Goal: Use online tool/utility: Use online tool/utility

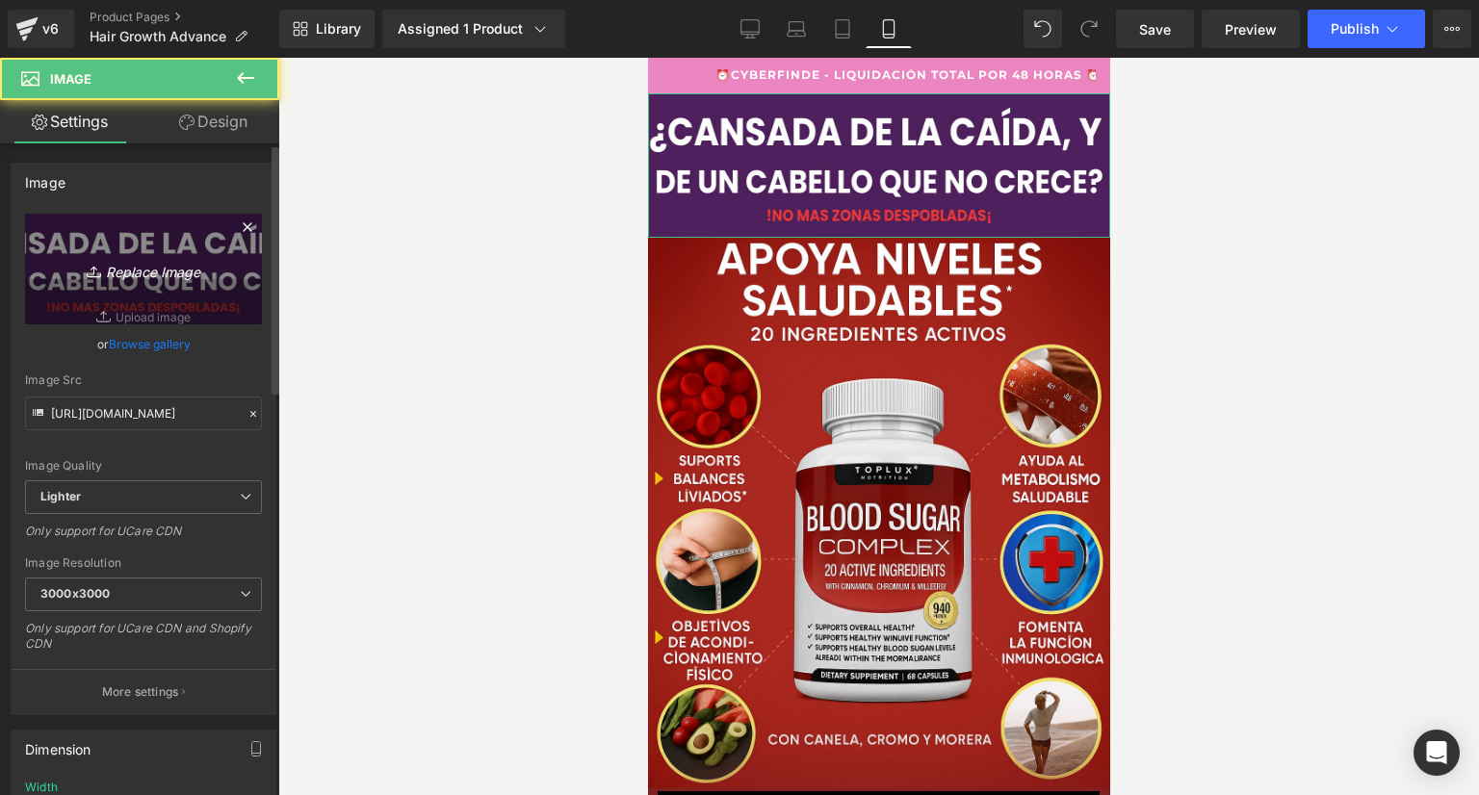
click at [165, 277] on icon "Replace Image" at bounding box center [143, 269] width 154 height 24
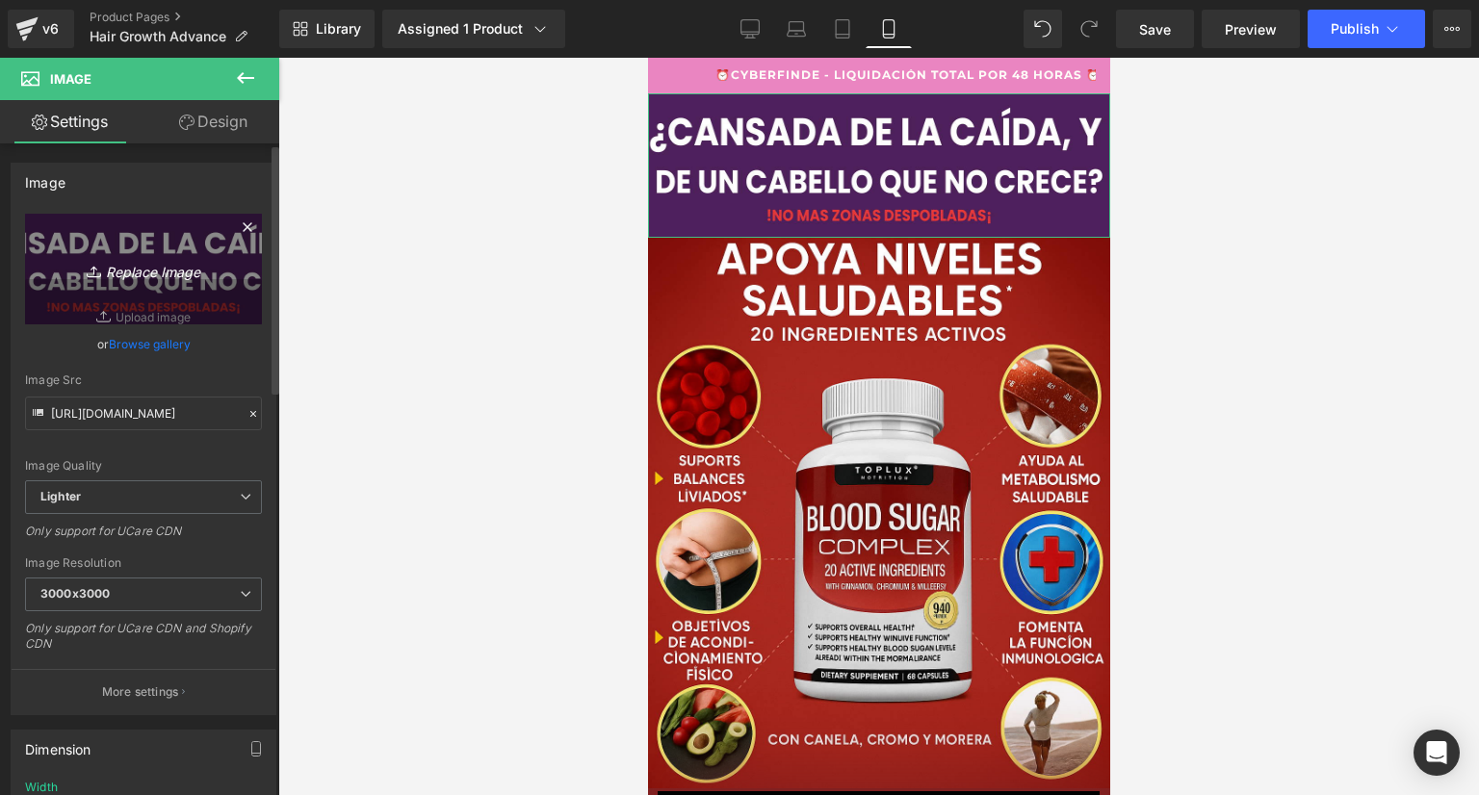
type input "C:\fakepath\Poppins (4).png"
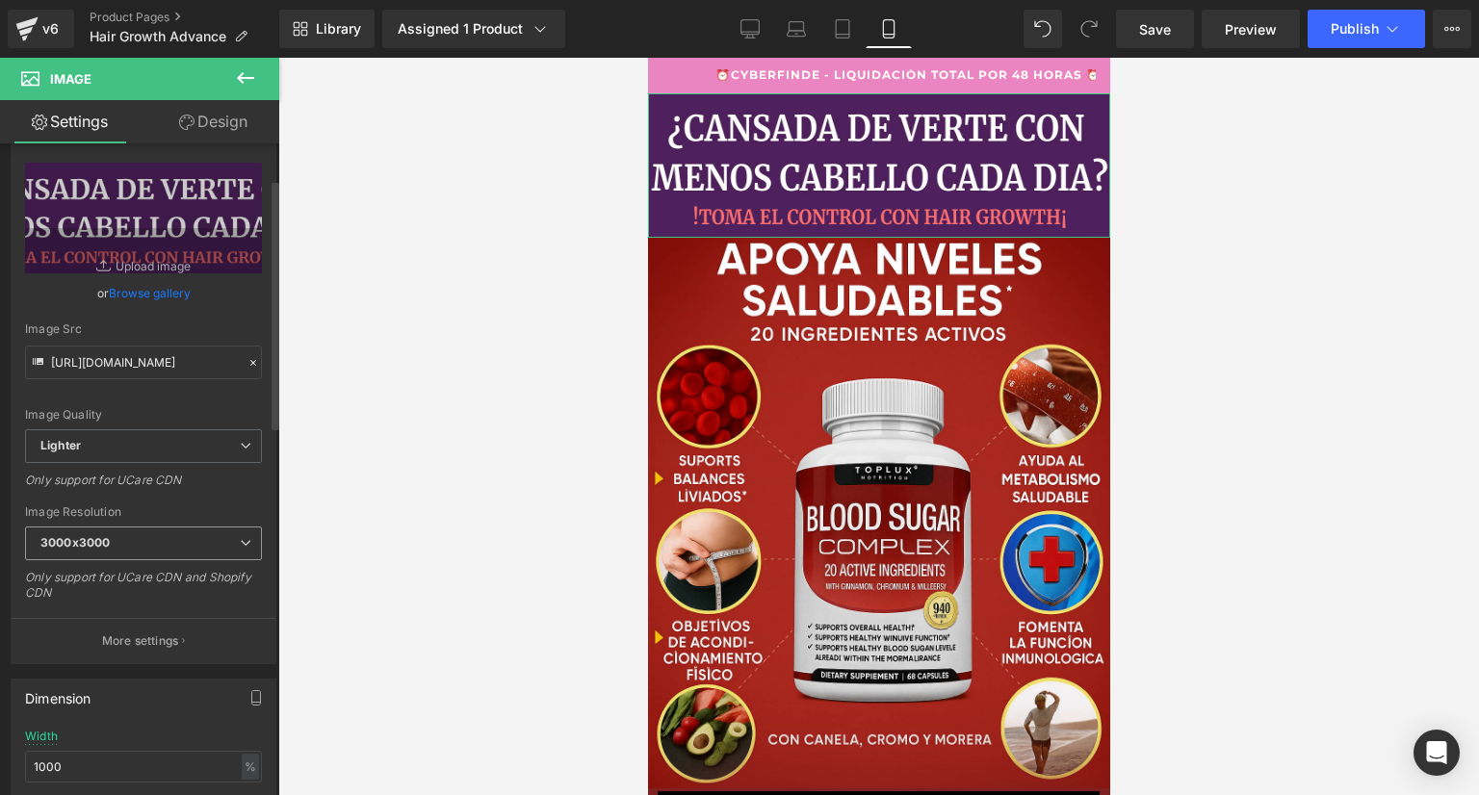
scroll to position [96, 0]
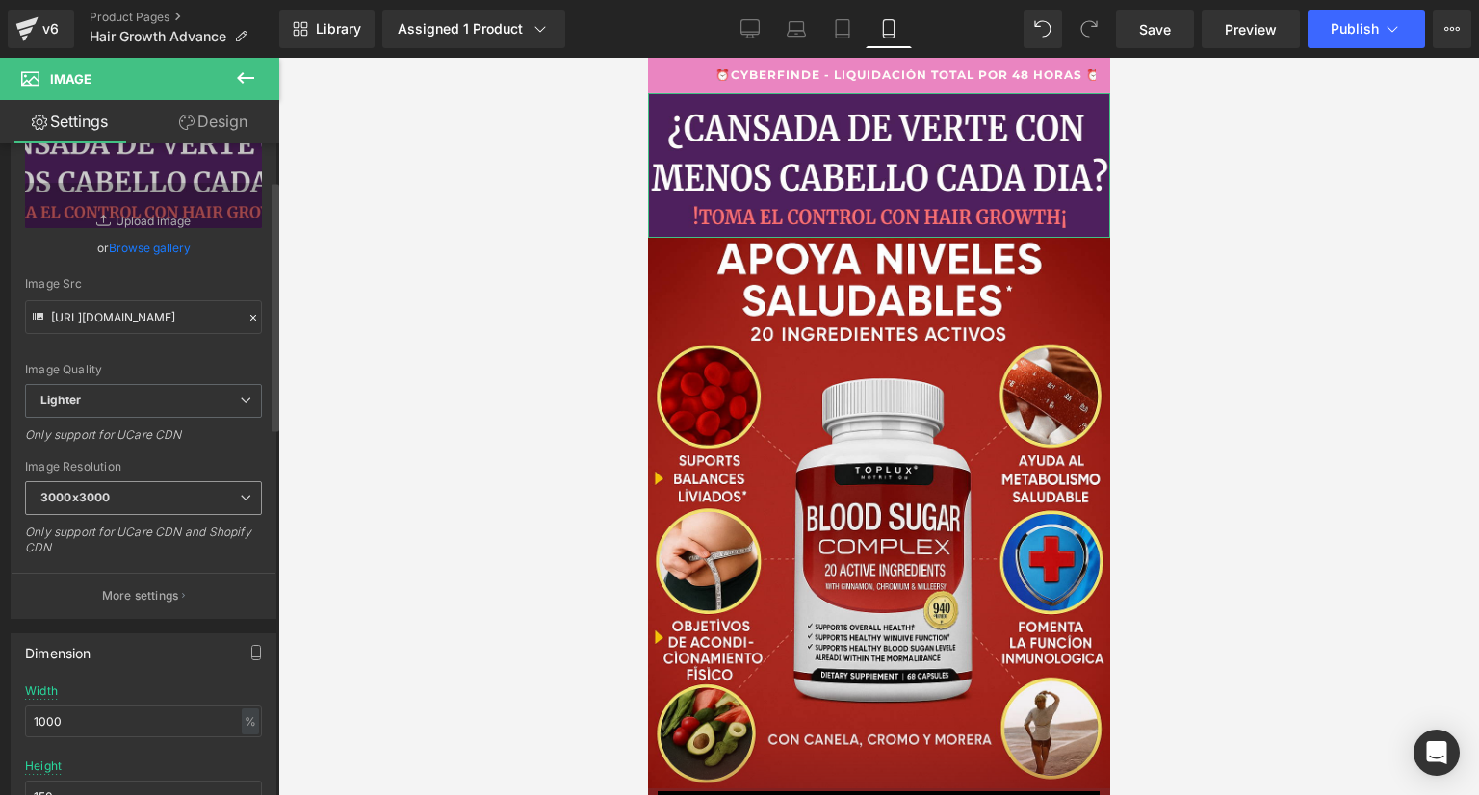
click at [123, 493] on span "3000x3000" at bounding box center [143, 499] width 237 height 34
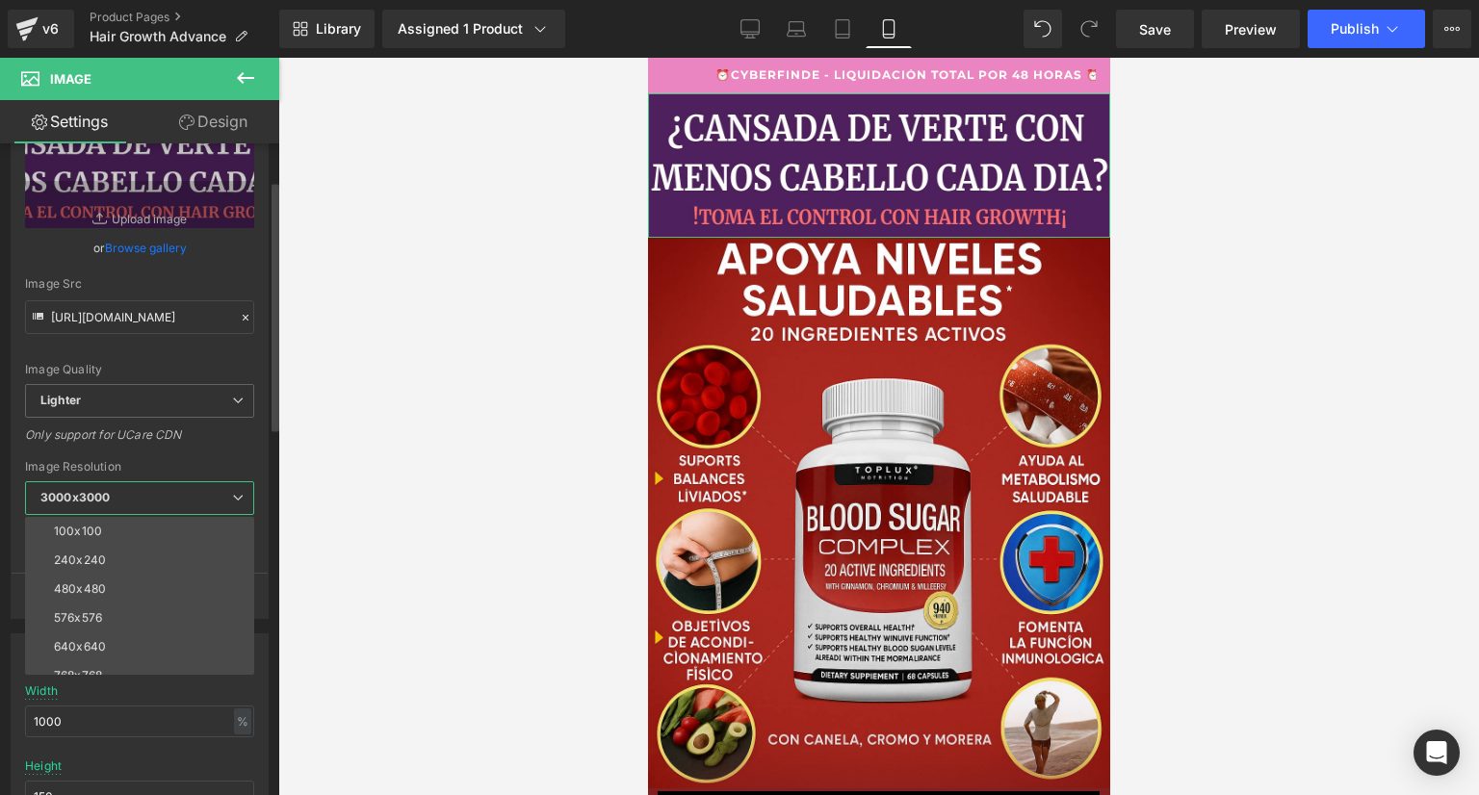
scroll to position [0, 0]
click at [116, 517] on li "100x100" at bounding box center [144, 531] width 238 height 29
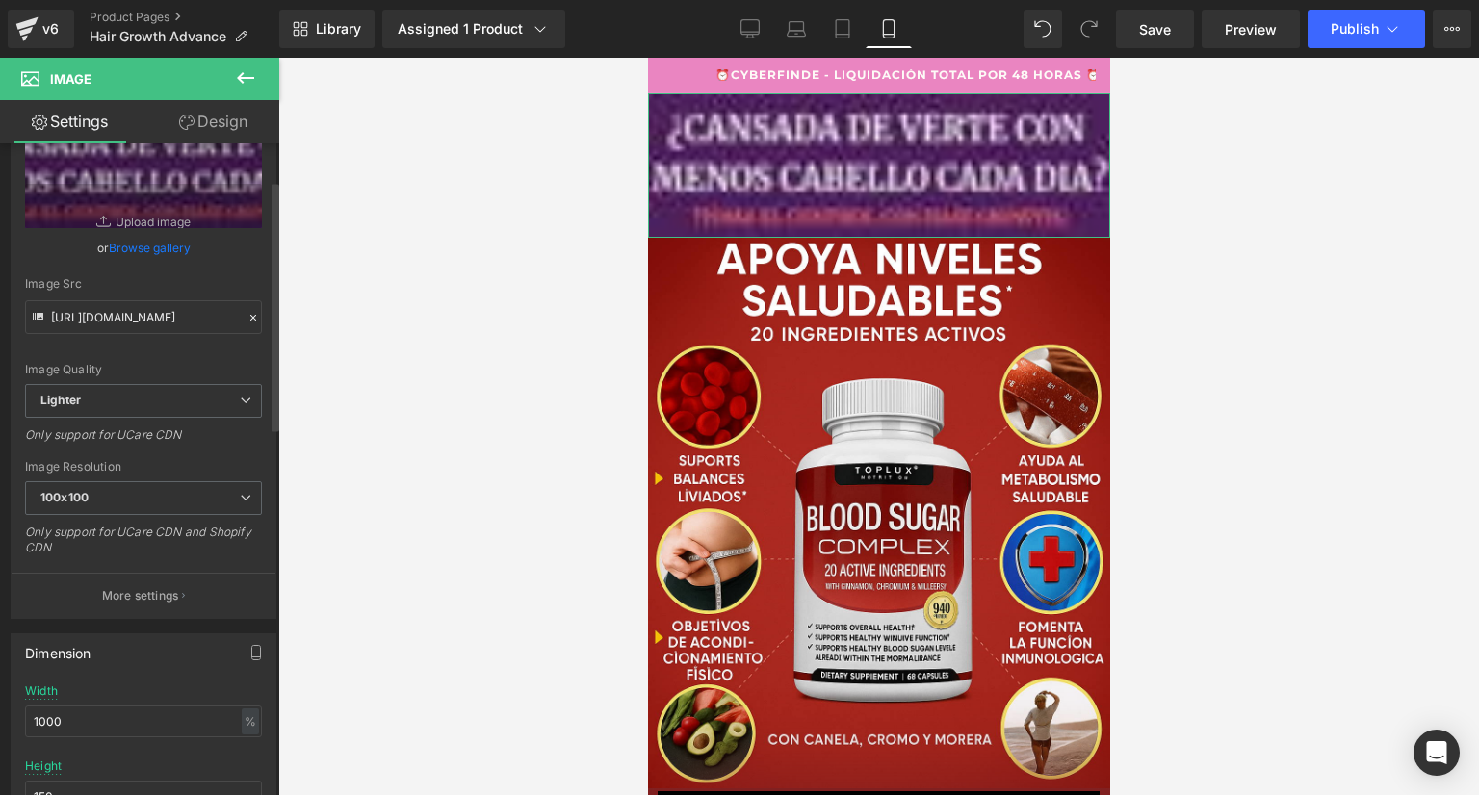
click at [182, 460] on div "Image Resolution" at bounding box center [143, 466] width 237 height 13
click at [204, 496] on span "100x100" at bounding box center [143, 499] width 237 height 34
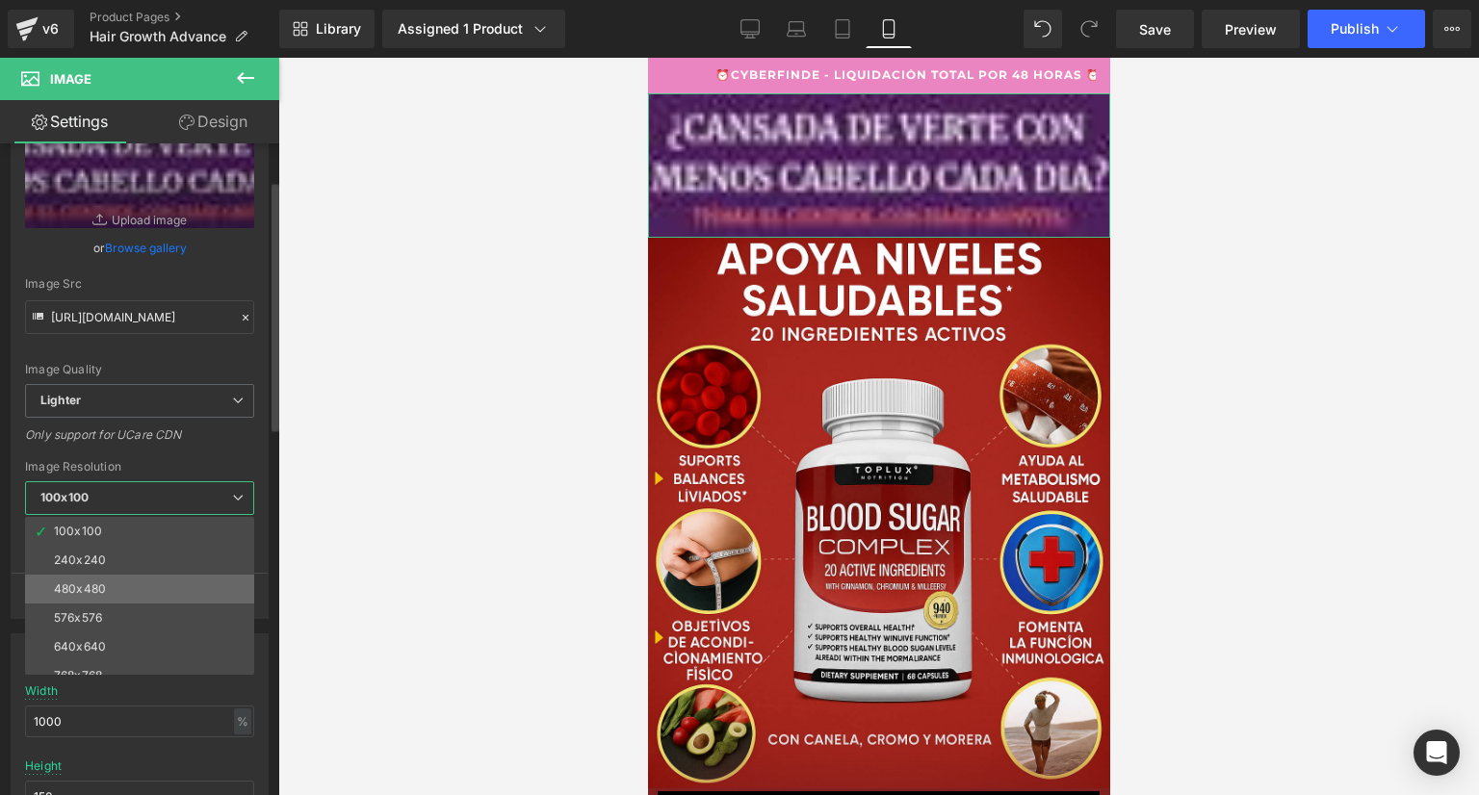
scroll to position [275, 0]
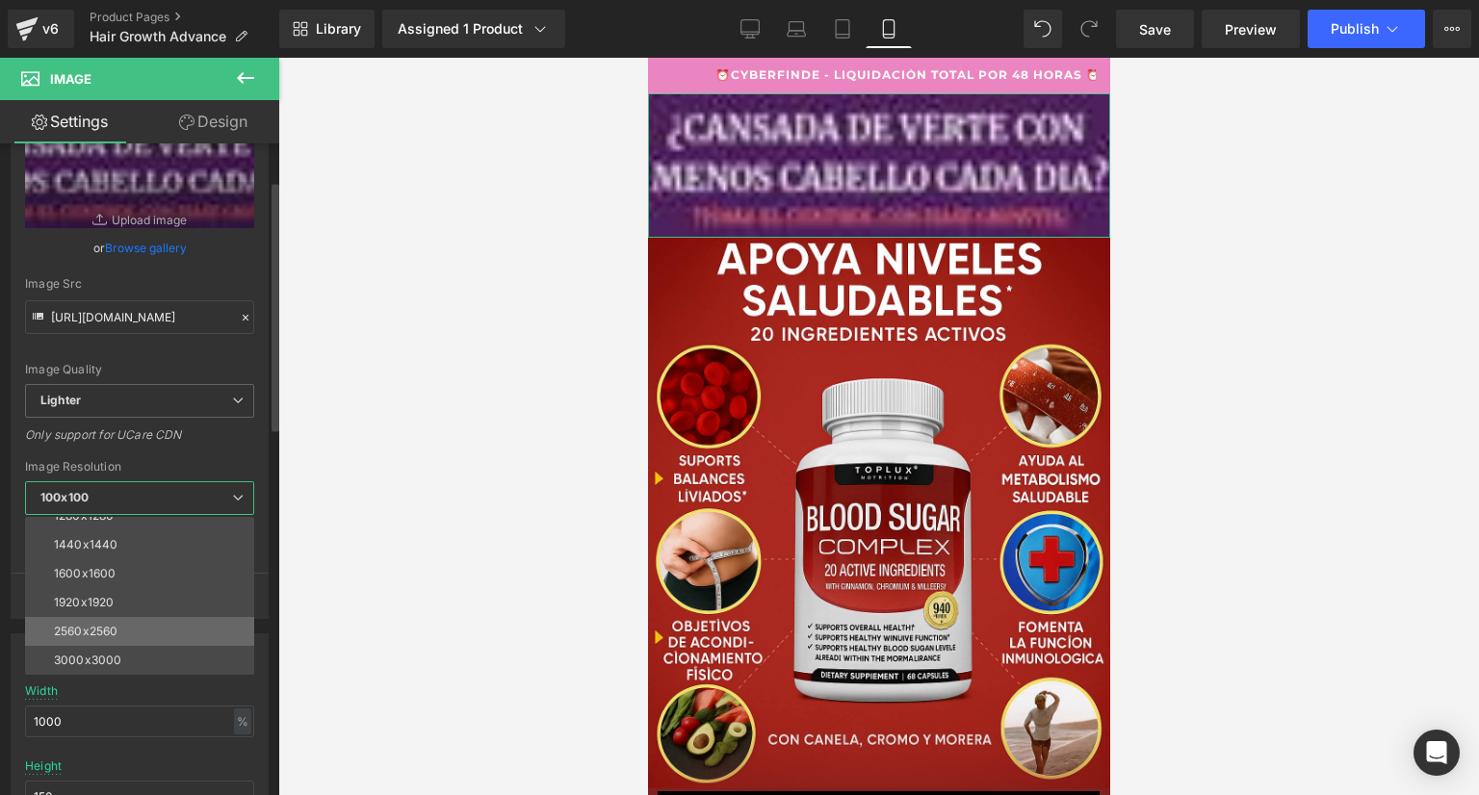
click at [138, 621] on li "2560x2560" at bounding box center [144, 631] width 238 height 29
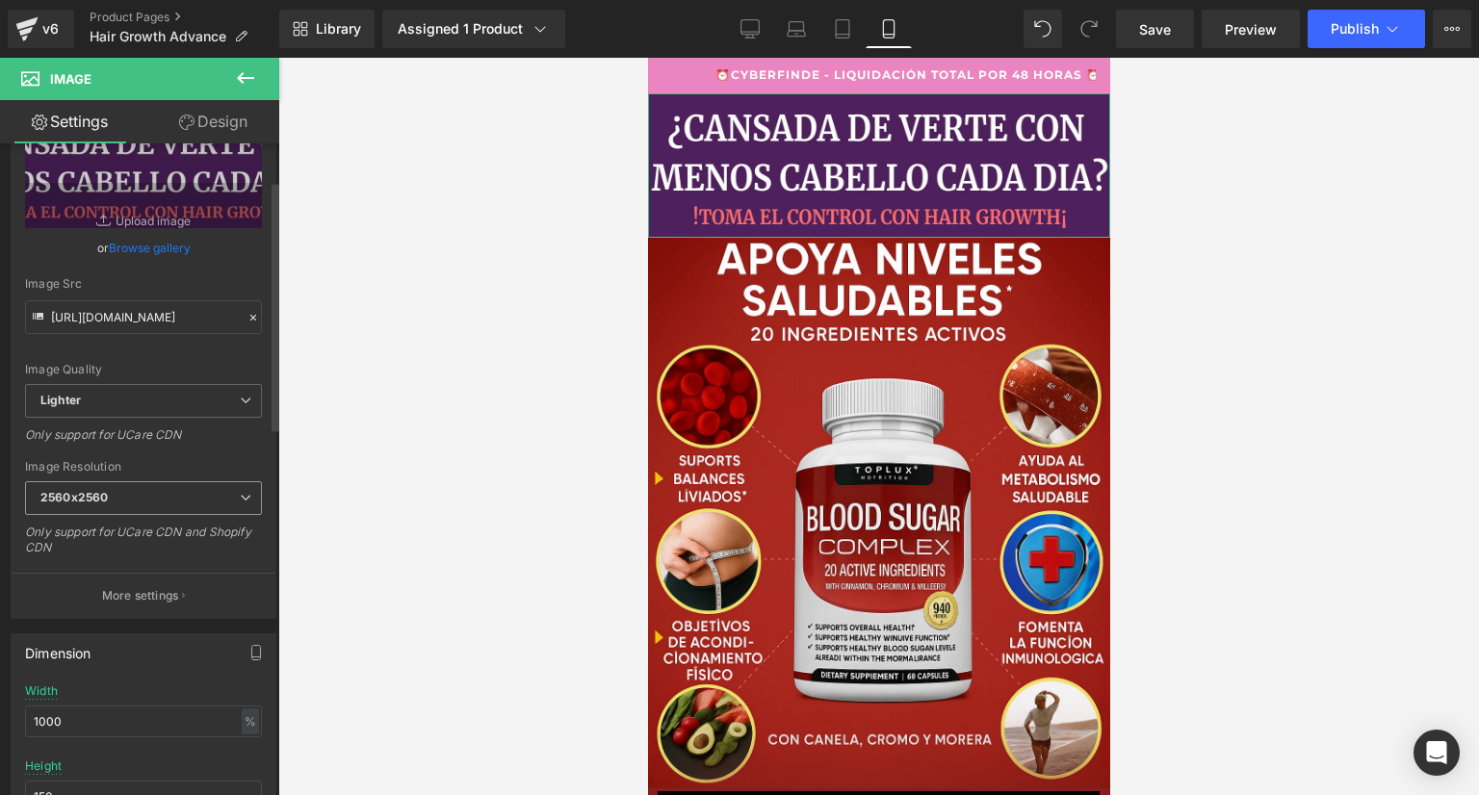
click at [156, 496] on span "2560x2560" at bounding box center [143, 499] width 237 height 34
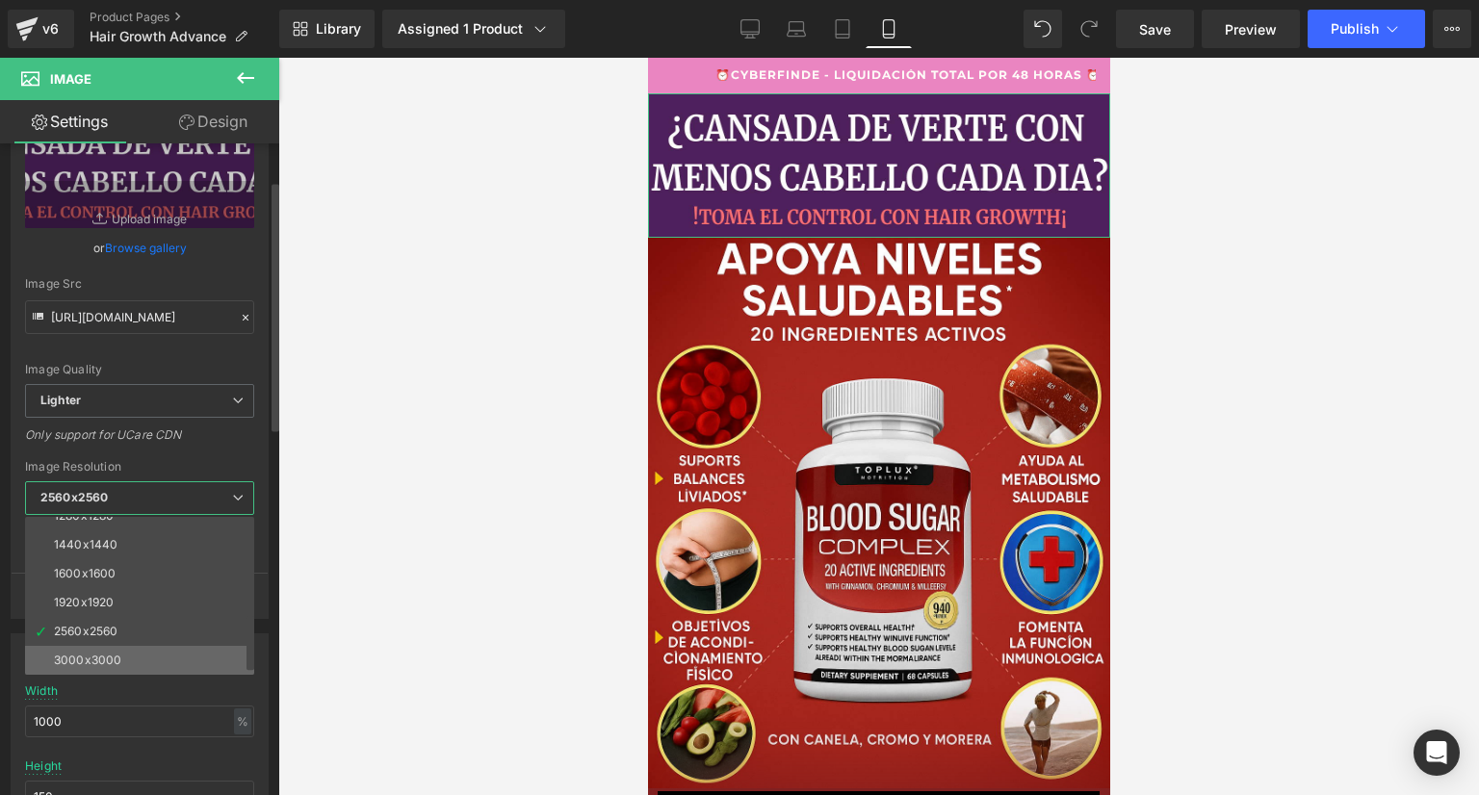
click at [127, 648] on li "3000x3000" at bounding box center [144, 660] width 238 height 29
type input "[URL][DOMAIN_NAME]"
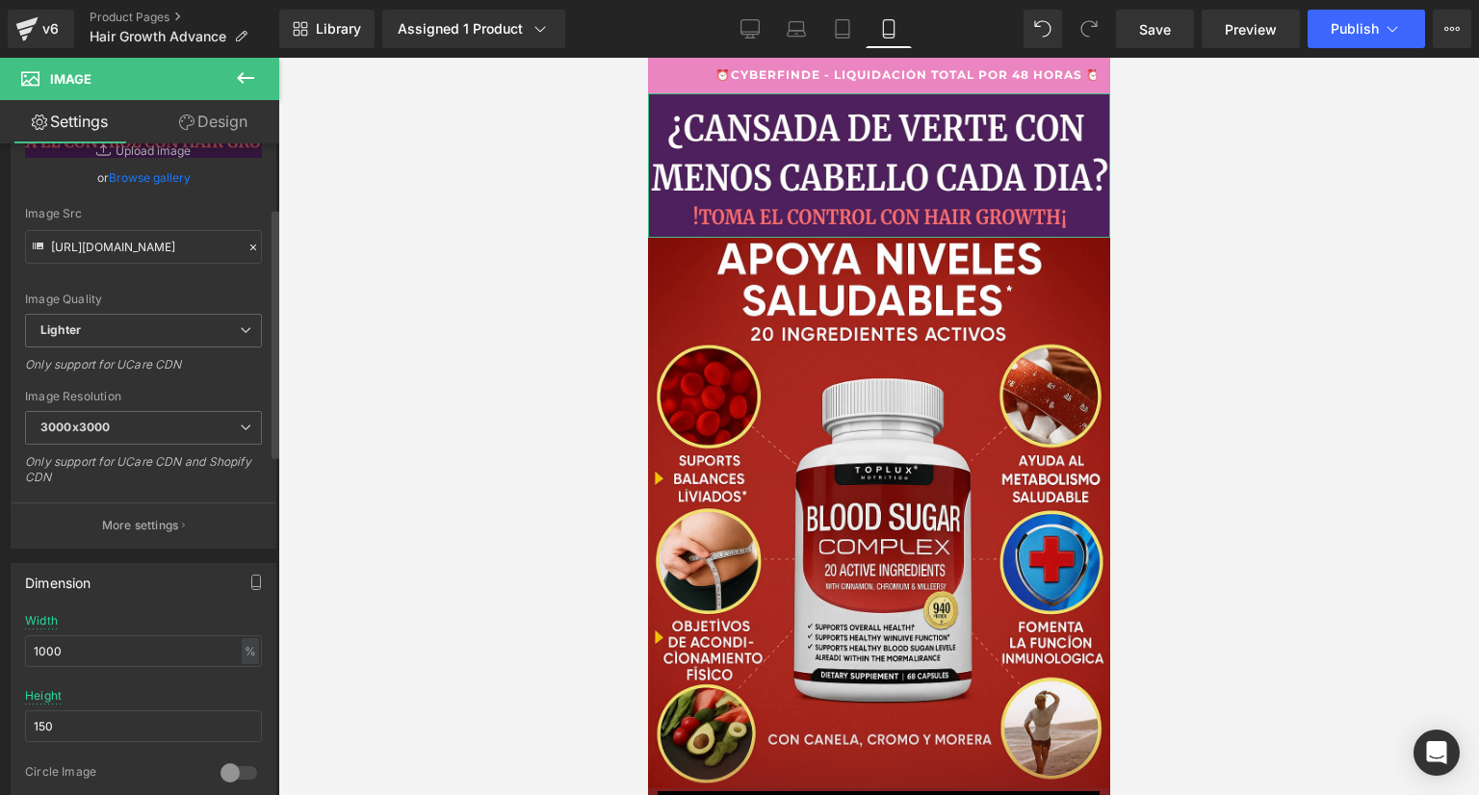
scroll to position [289, 0]
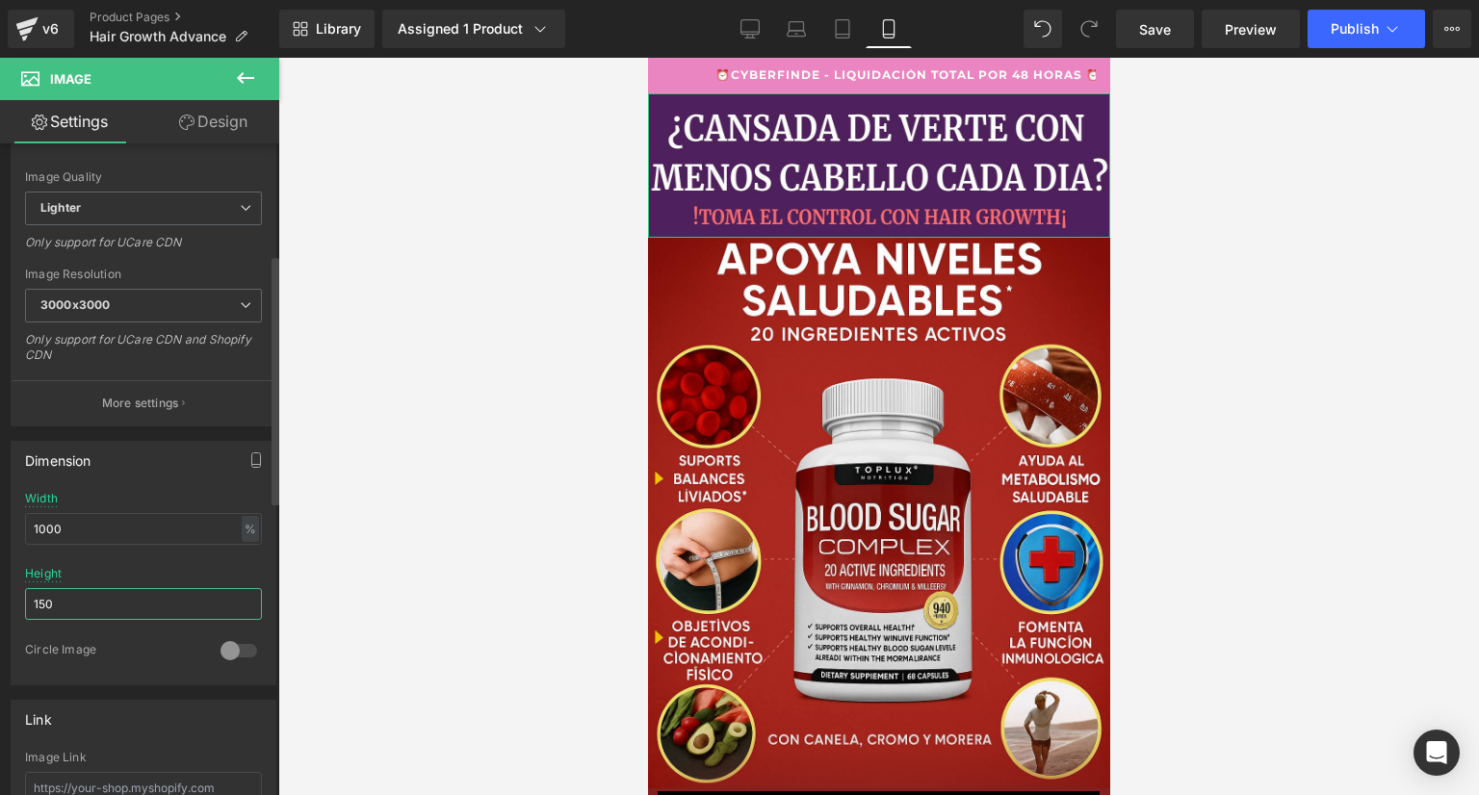
drag, startPoint x: 76, startPoint y: 596, endPoint x: 23, endPoint y: 606, distance: 53.8
click at [23, 606] on div "1000% Width 1000 % % px 150px Height 150 0 Circle Image" at bounding box center [144, 588] width 264 height 193
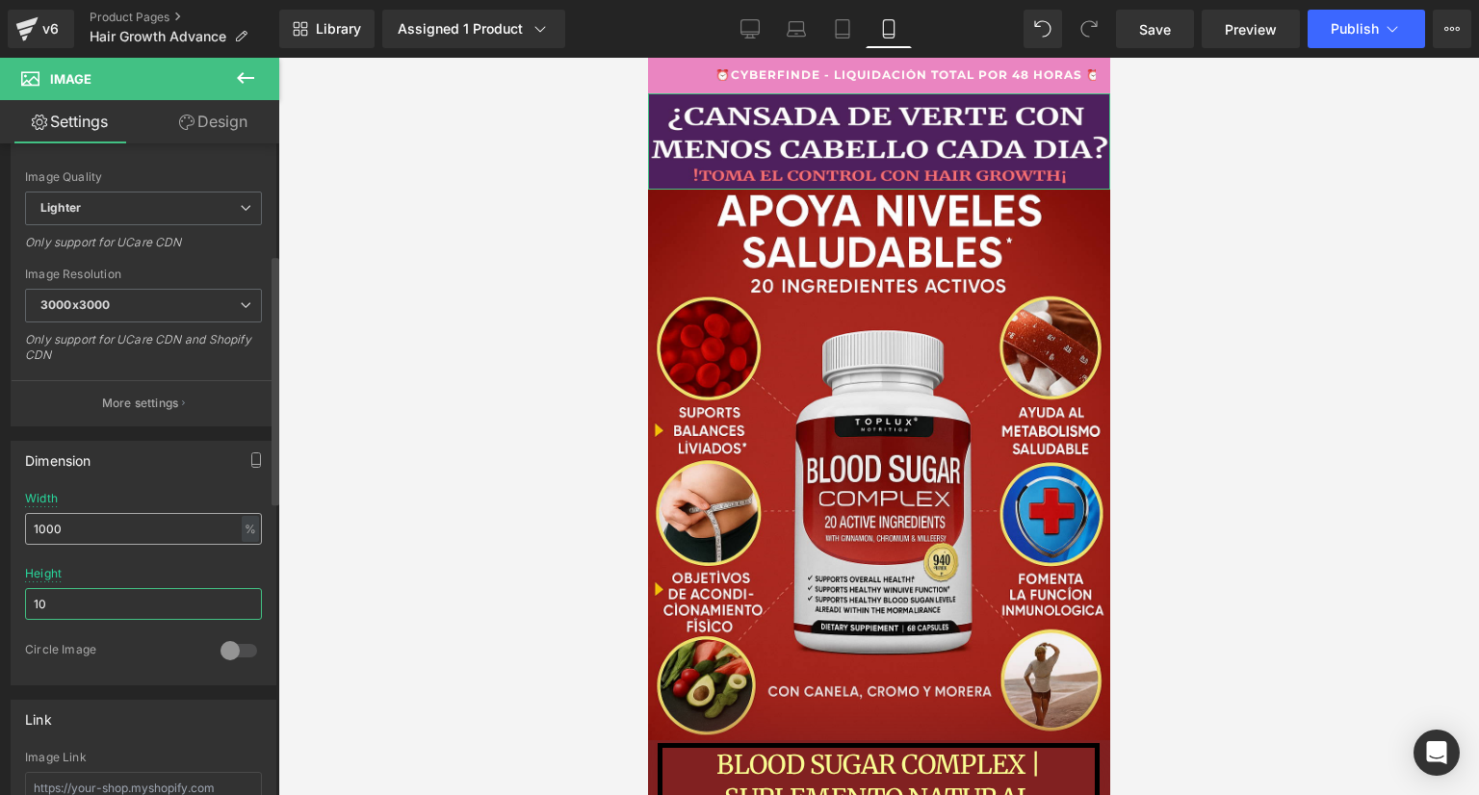
type input "1"
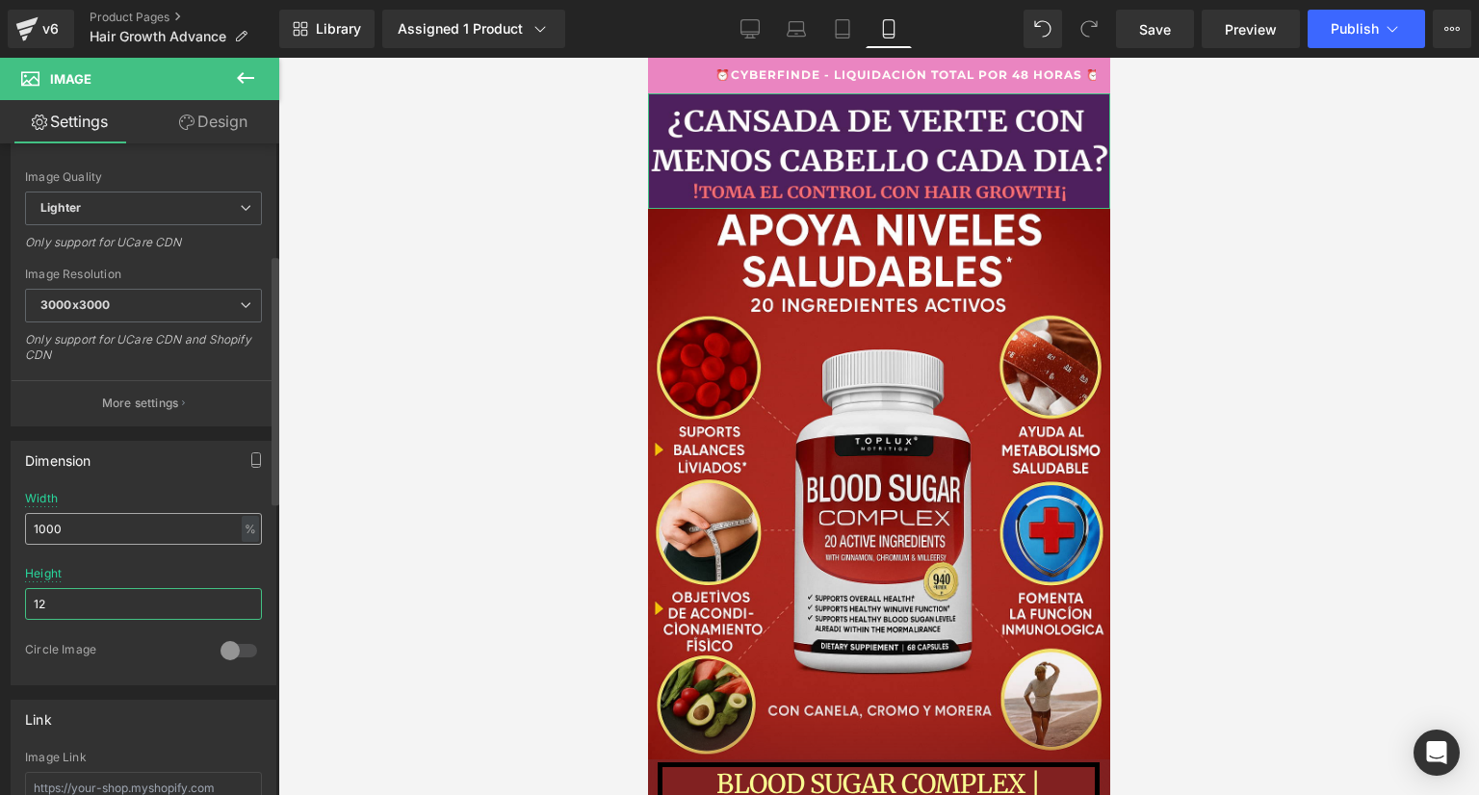
type input "1"
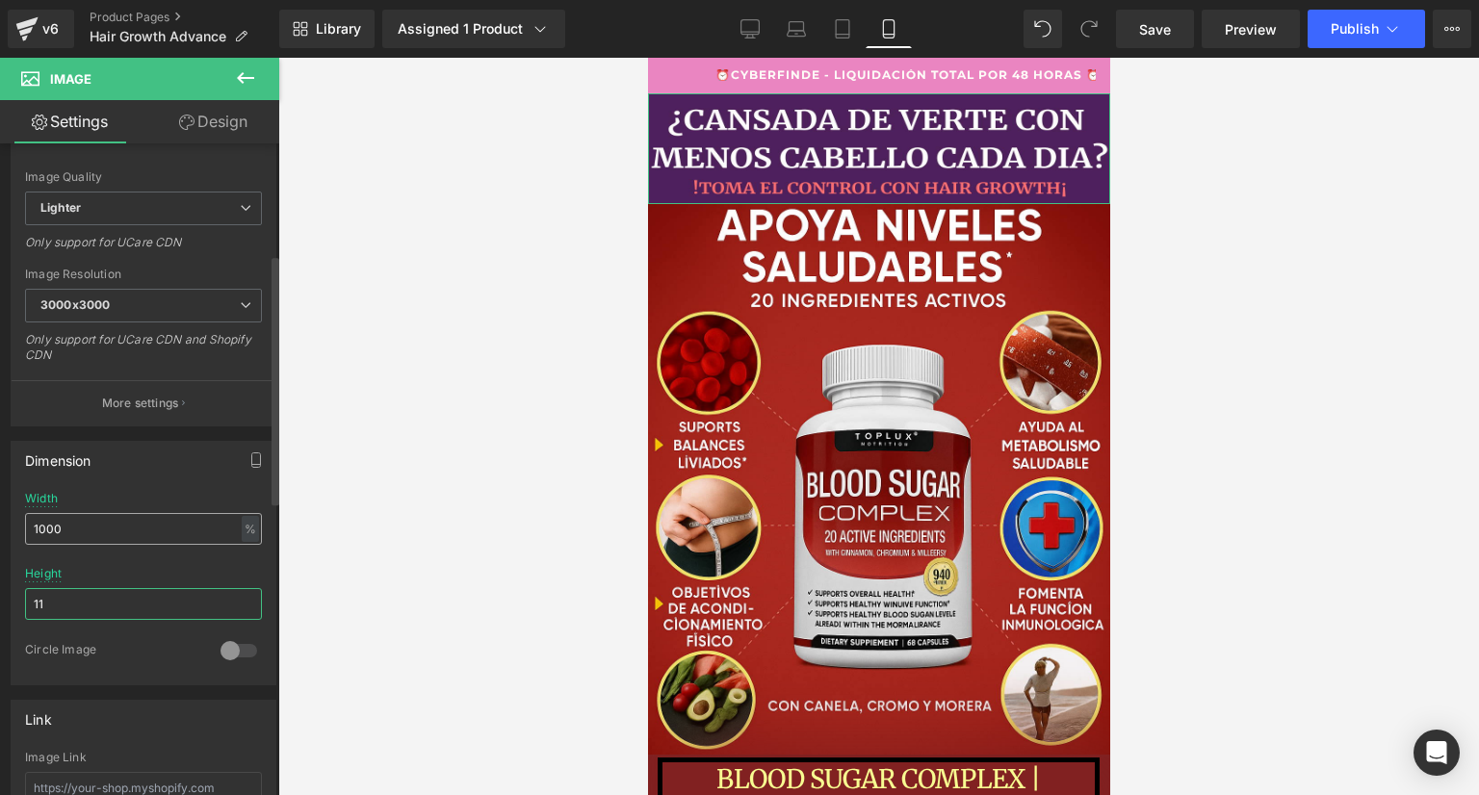
type input "1"
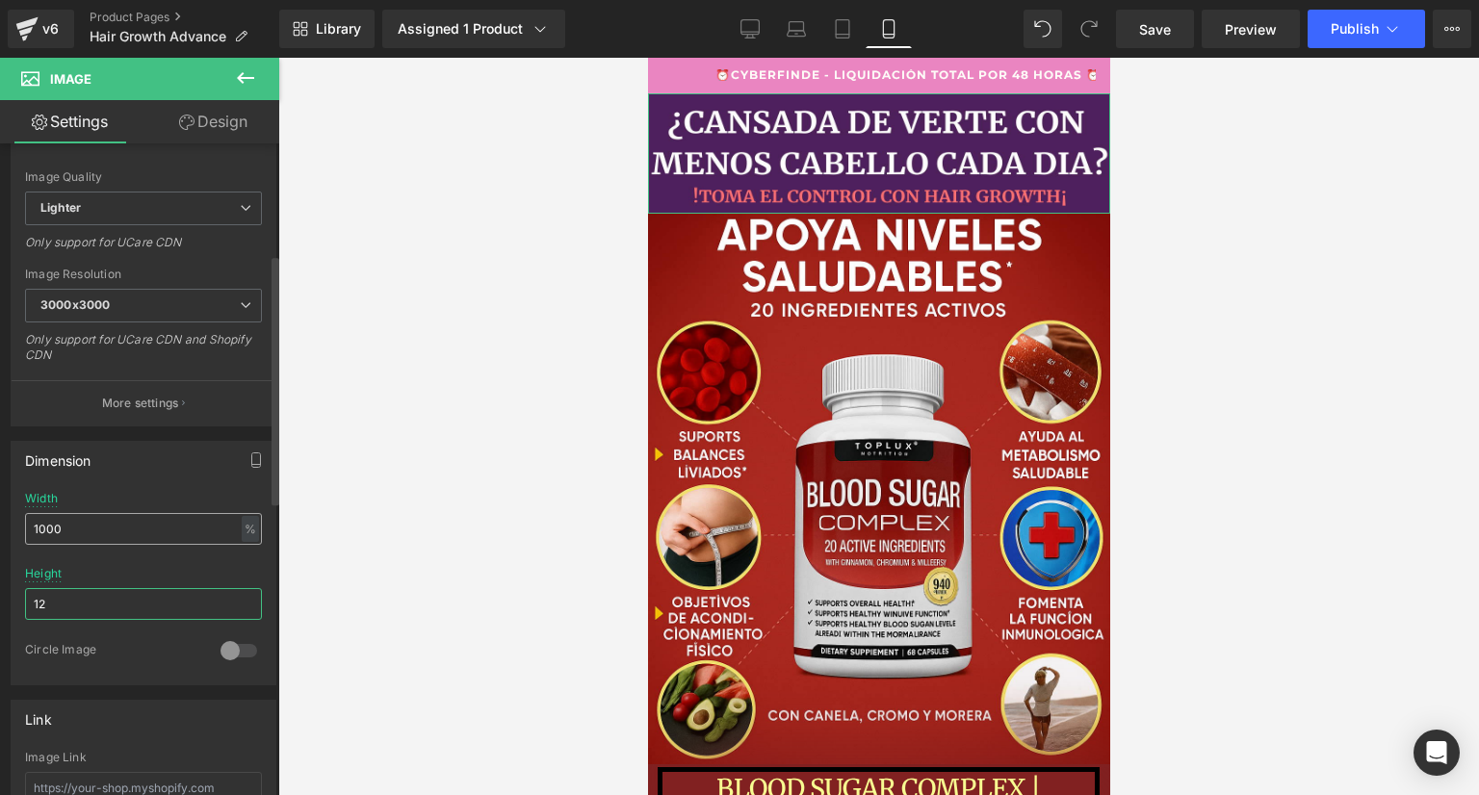
type input "1"
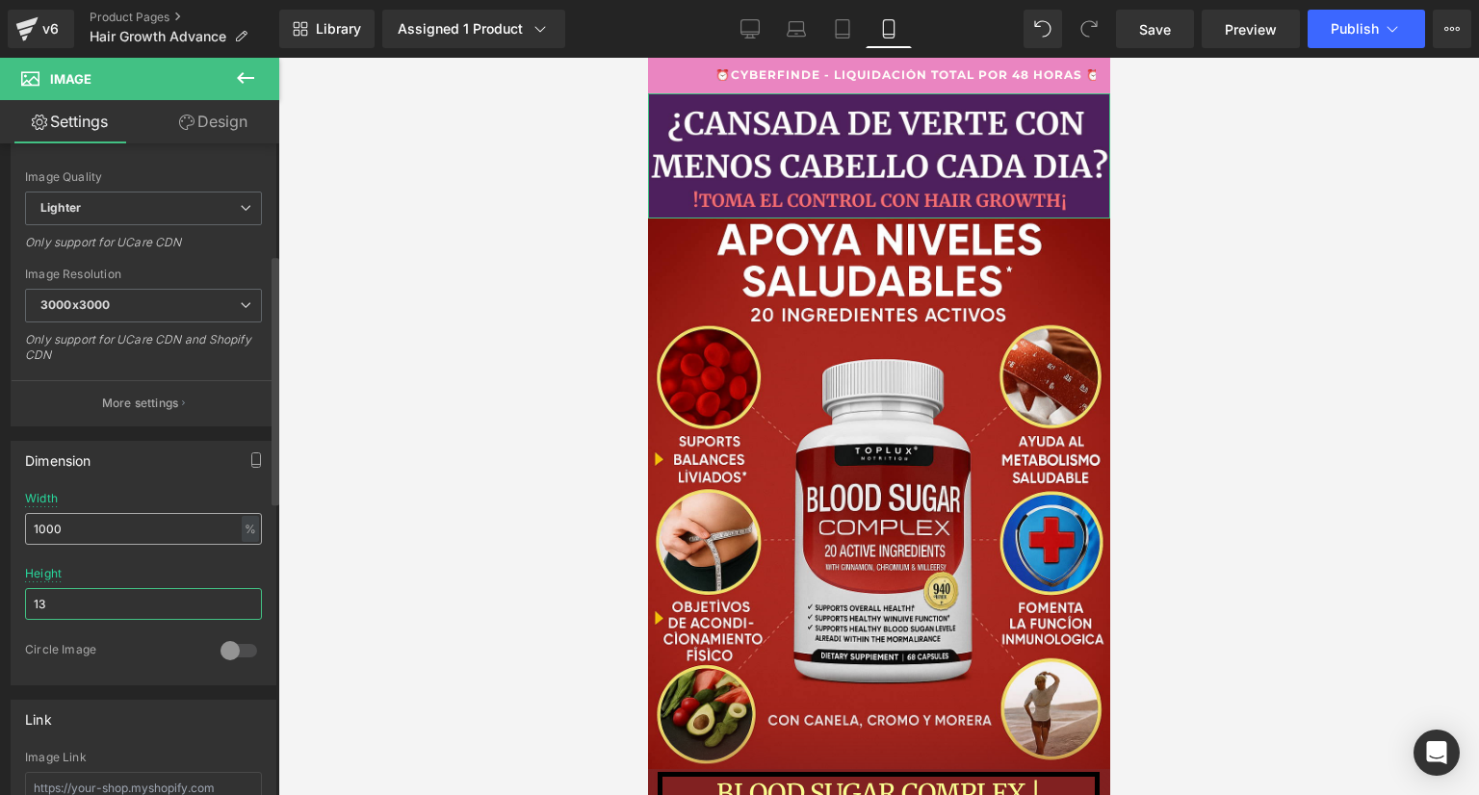
type input "1"
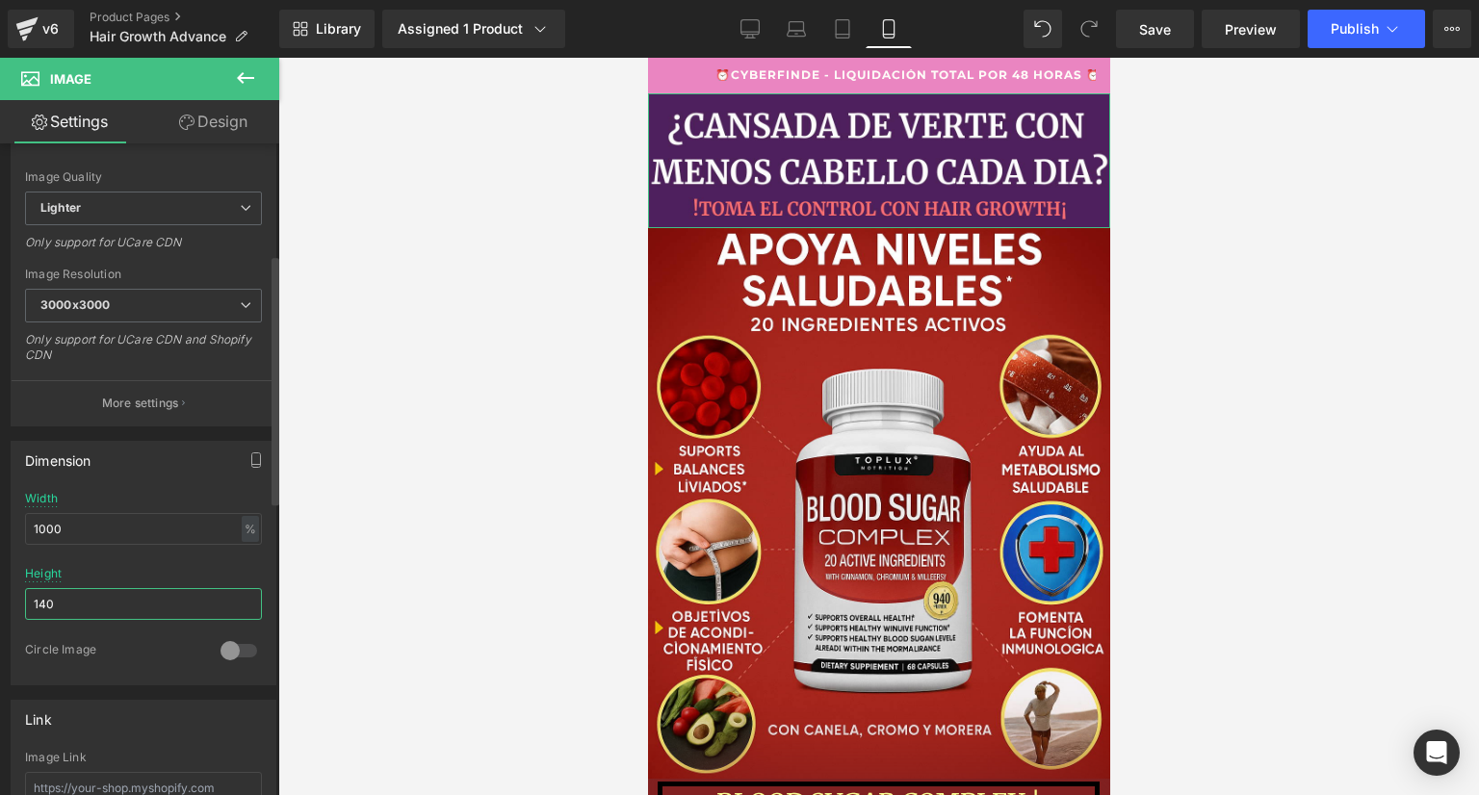
type input "140"
click at [156, 474] on div "Dimension" at bounding box center [144, 460] width 264 height 37
click at [1162, 31] on span "Save" at bounding box center [1155, 29] width 32 height 20
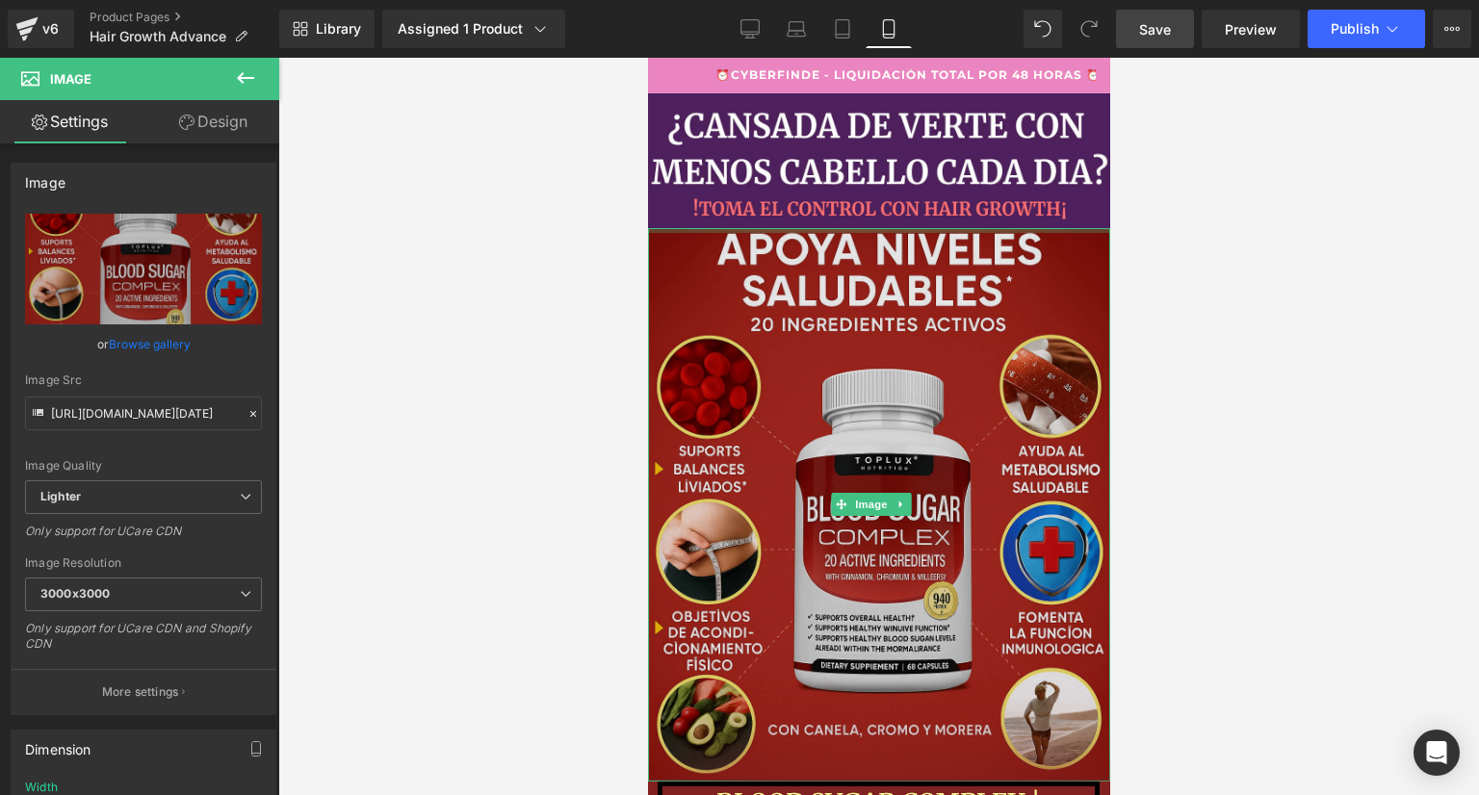
click at [700, 320] on img at bounding box center [878, 505] width 462 height 554
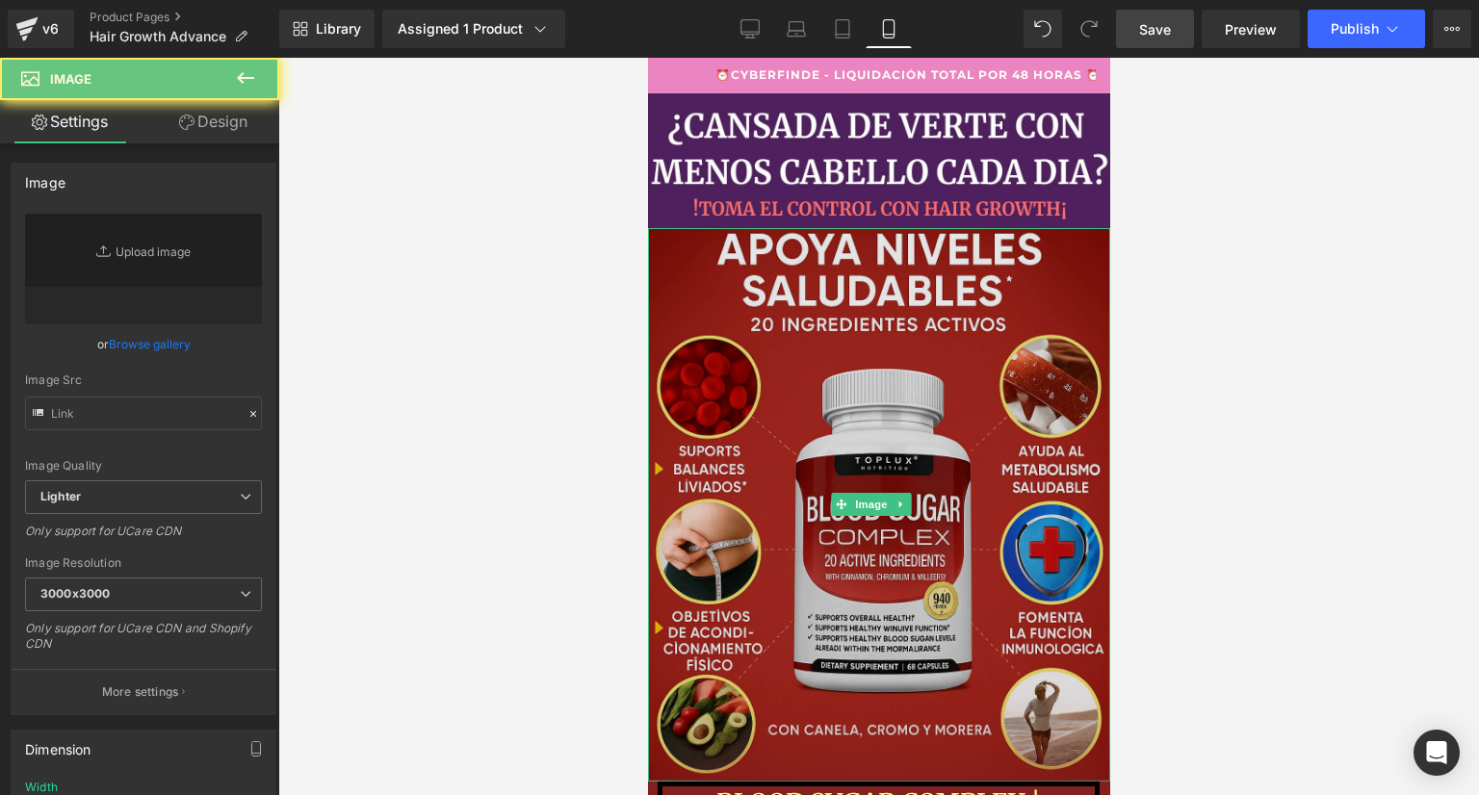
type input "[URL][DOMAIN_NAME][DATE]"
